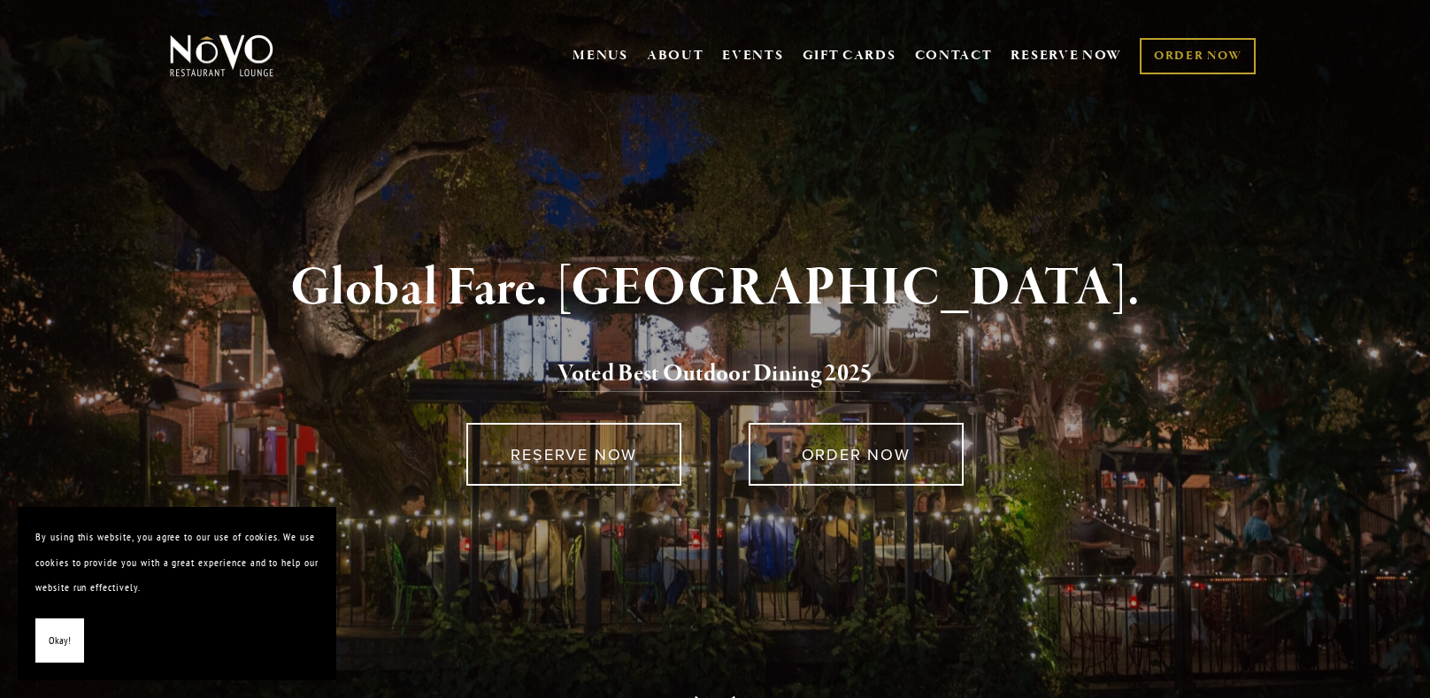
scroll to position [1, 0]
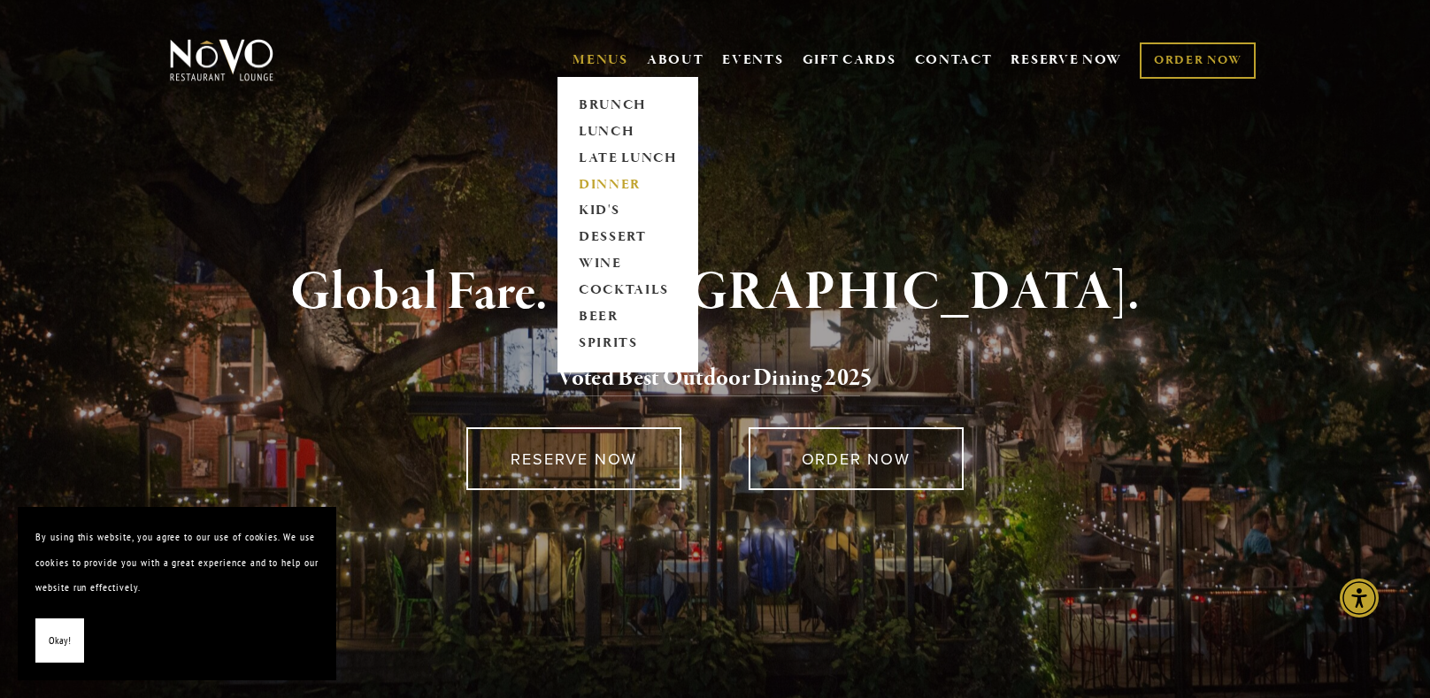
click at [611, 182] on link "DINNER" at bounding box center [627, 185] width 111 height 27
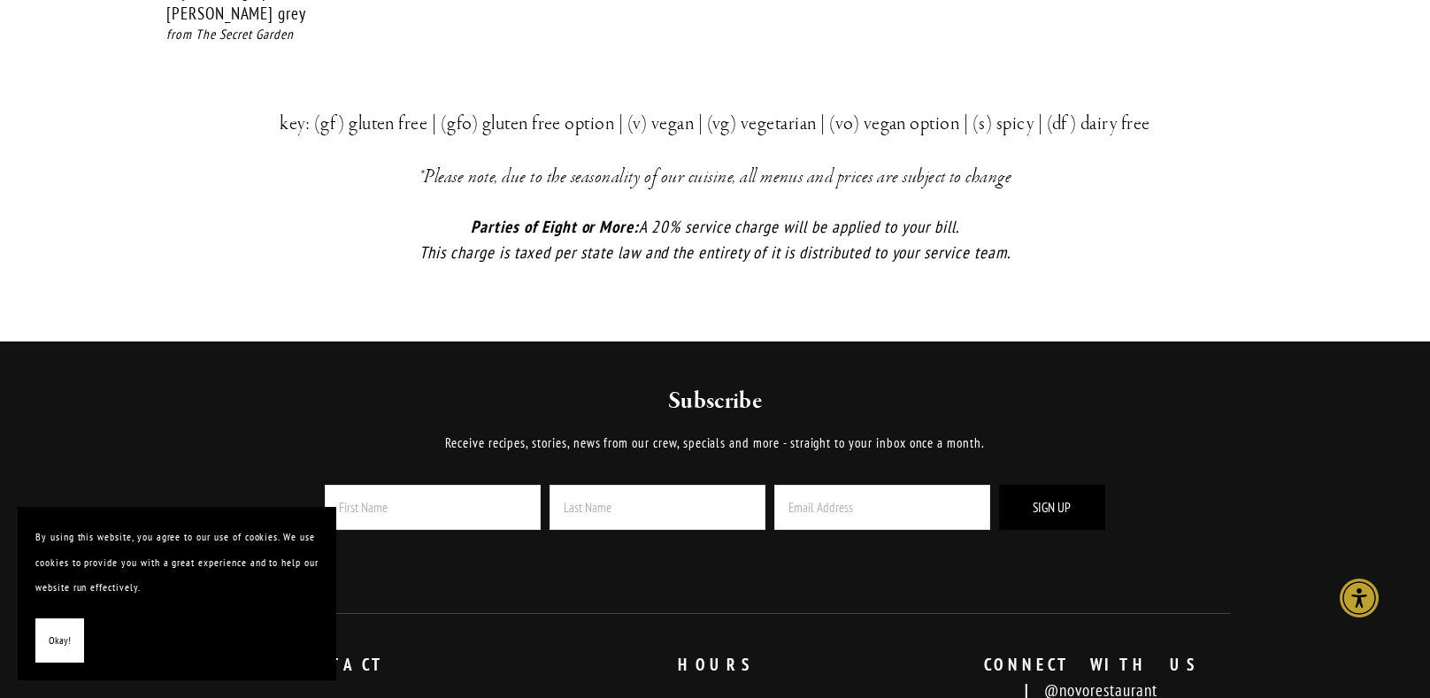
scroll to position [3967, 0]
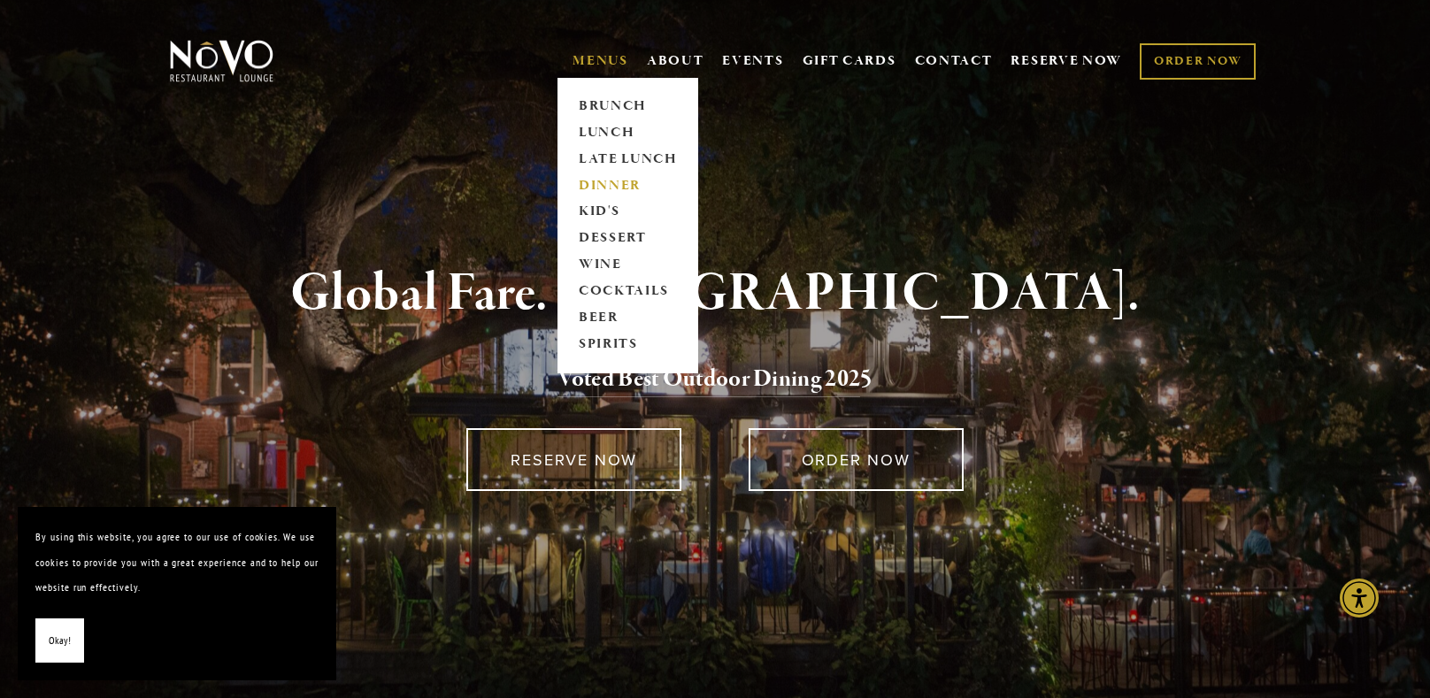
click at [622, 184] on link "DINNER" at bounding box center [627, 186] width 111 height 27
